Goal: Check status: Check status

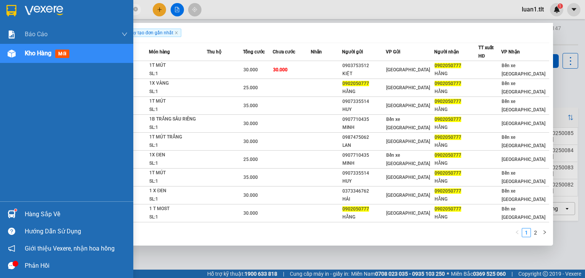
click at [19, 210] on div "Hàng sắp về" at bounding box center [66, 213] width 133 height 17
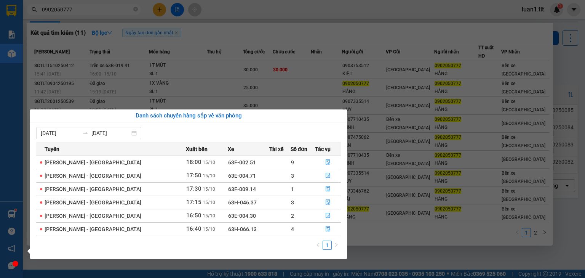
click at [363, 254] on section "Kết quả tìm kiếm ( 11 ) Bộ lọc Ngày tạo đơn gần nhất Mã ĐH Trạng thái Món hàng …" at bounding box center [292, 139] width 585 height 278
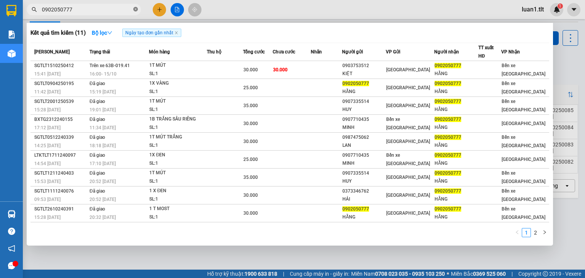
click at [135, 11] on icon "close-circle" at bounding box center [135, 9] width 5 height 5
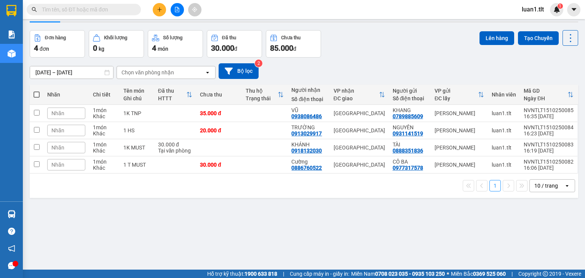
click at [110, 18] on div "Kết quả tìm kiếm ( 11 ) Bộ lọc Ngày tạo đơn gần nhất Mã ĐH Trạng thái Món hàng …" at bounding box center [292, 9] width 585 height 19
click at [110, 11] on input "text" at bounding box center [87, 9] width 90 height 8
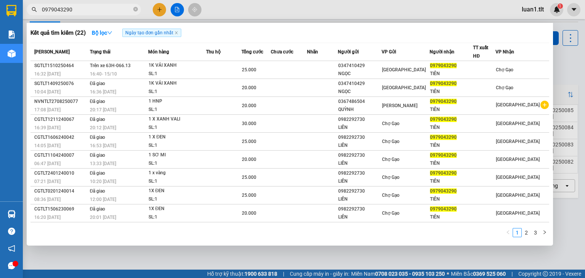
type input "0979043290"
click at [134, 8] on icon "close-circle" at bounding box center [135, 9] width 5 height 5
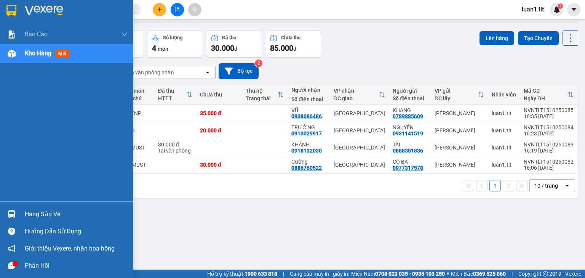
click at [22, 209] on div "Hàng sắp về" at bounding box center [66, 213] width 133 height 17
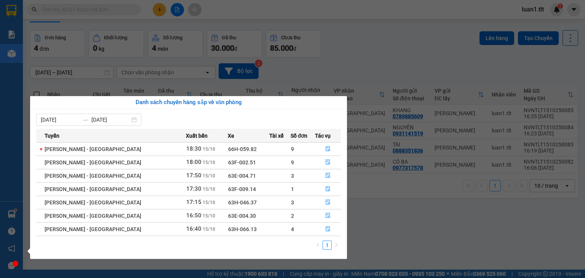
drag, startPoint x: 383, startPoint y: 220, endPoint x: 380, endPoint y: 222, distance: 4.7
click at [383, 220] on section "Kết quả tìm kiếm ( 22 ) Bộ lọc Ngày tạo đơn gần nhất Mã ĐH Trạng thái Món hàng …" at bounding box center [292, 139] width 585 height 278
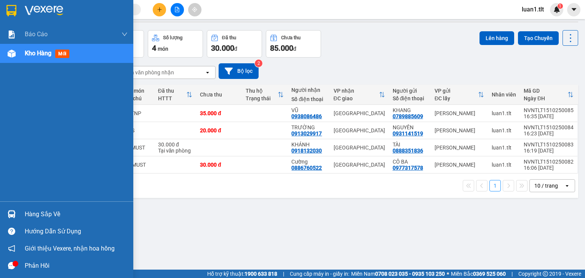
click at [22, 2] on div at bounding box center [66, 12] width 133 height 25
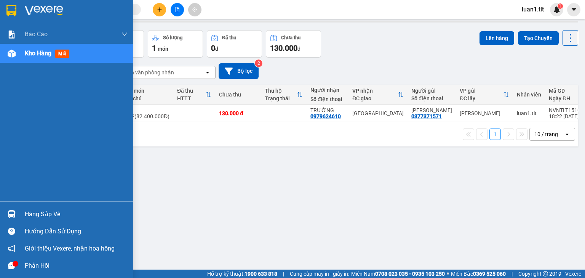
drag, startPoint x: 7, startPoint y: 8, endPoint x: 26, endPoint y: 18, distance: 21.3
click at [8, 8] on img at bounding box center [11, 10] width 10 height 11
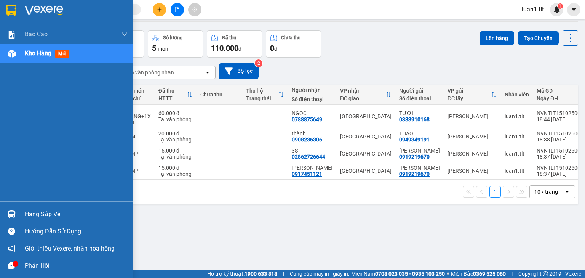
drag, startPoint x: 2, startPoint y: 207, endPoint x: 13, endPoint y: 211, distance: 11.0
click at [3, 207] on div "Hàng sắp về" at bounding box center [66, 213] width 133 height 17
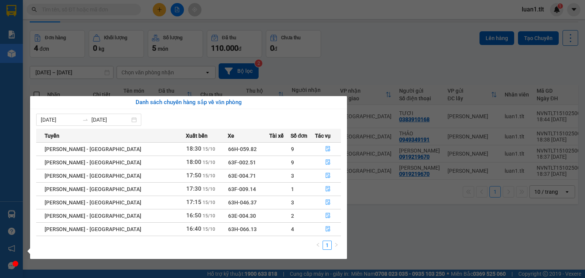
click at [412, 252] on section "Kết quả tìm kiếm ( 22 ) Bộ lọc Ngày tạo đơn gần nhất Mã ĐH Trạng thái Món hàng …" at bounding box center [292, 139] width 585 height 278
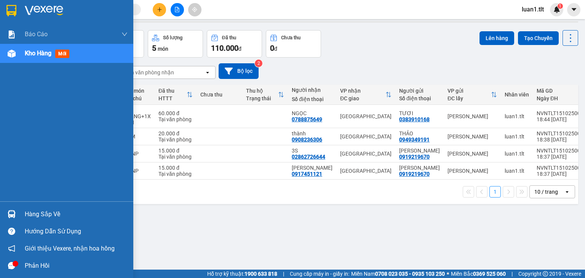
drag, startPoint x: 33, startPoint y: 218, endPoint x: 44, endPoint y: 219, distance: 11.5
click at [33, 218] on div "Hàng sắp về" at bounding box center [76, 213] width 103 height 11
drag, startPoint x: 2, startPoint y: 17, endPoint x: 18, endPoint y: 9, distance: 18.1
click at [3, 17] on div "Báo cáo Báo cáo dòng tiền (Nhân Viên) Doanh số tạo đơn theo VP gửi (nhân viên) …" at bounding box center [66, 139] width 133 height 278
click at [18, 9] on div at bounding box center [66, 12] width 133 height 25
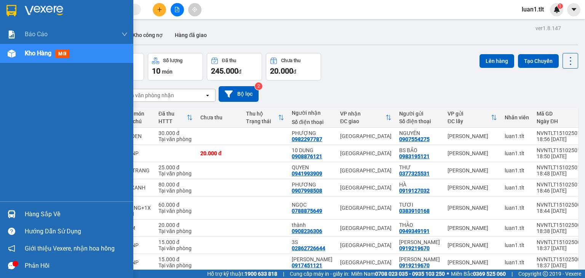
click at [24, 8] on div at bounding box center [66, 12] width 133 height 25
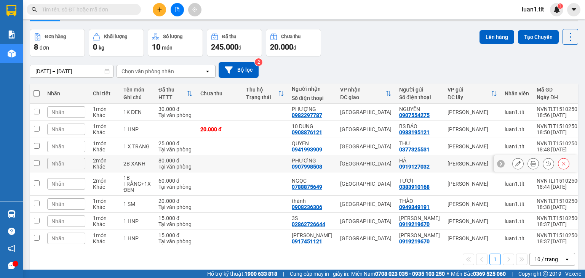
scroll to position [13, 0]
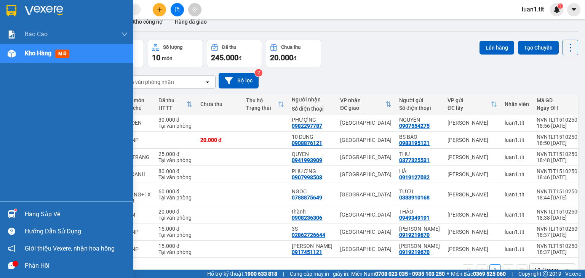
drag, startPoint x: 15, startPoint y: 8, endPoint x: 113, endPoint y: 74, distance: 118.0
click at [16, 8] on img at bounding box center [11, 10] width 10 height 11
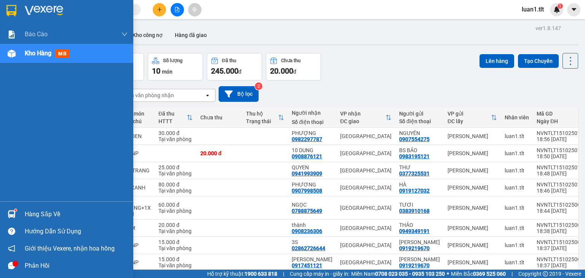
click at [15, 10] on img at bounding box center [11, 10] width 10 height 11
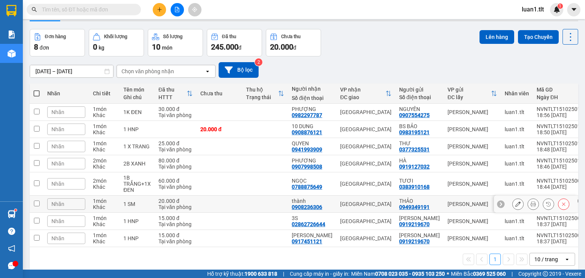
scroll to position [13, 0]
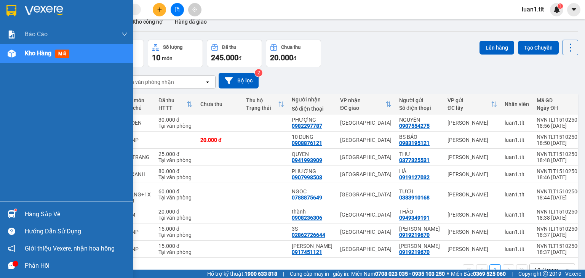
click at [20, 8] on div at bounding box center [66, 12] width 133 height 25
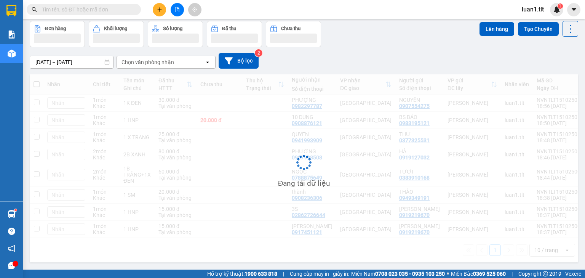
scroll to position [43, 0]
